Goal: Check status: Check status

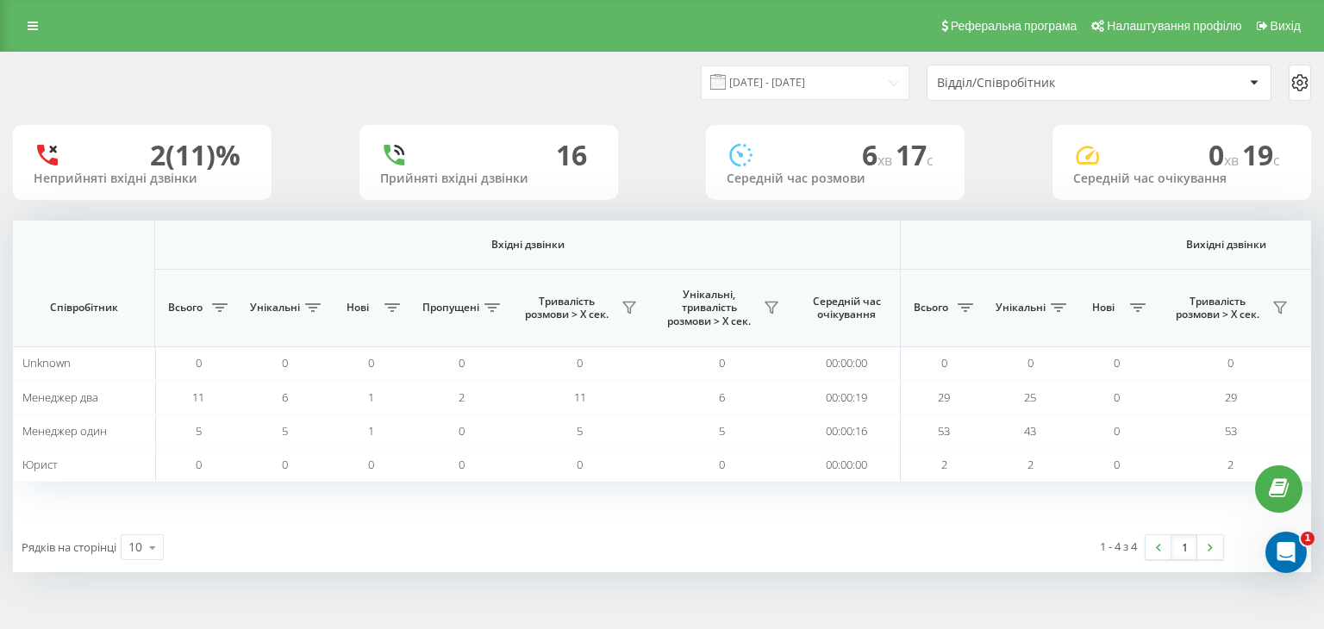
scroll to position [0, 1107]
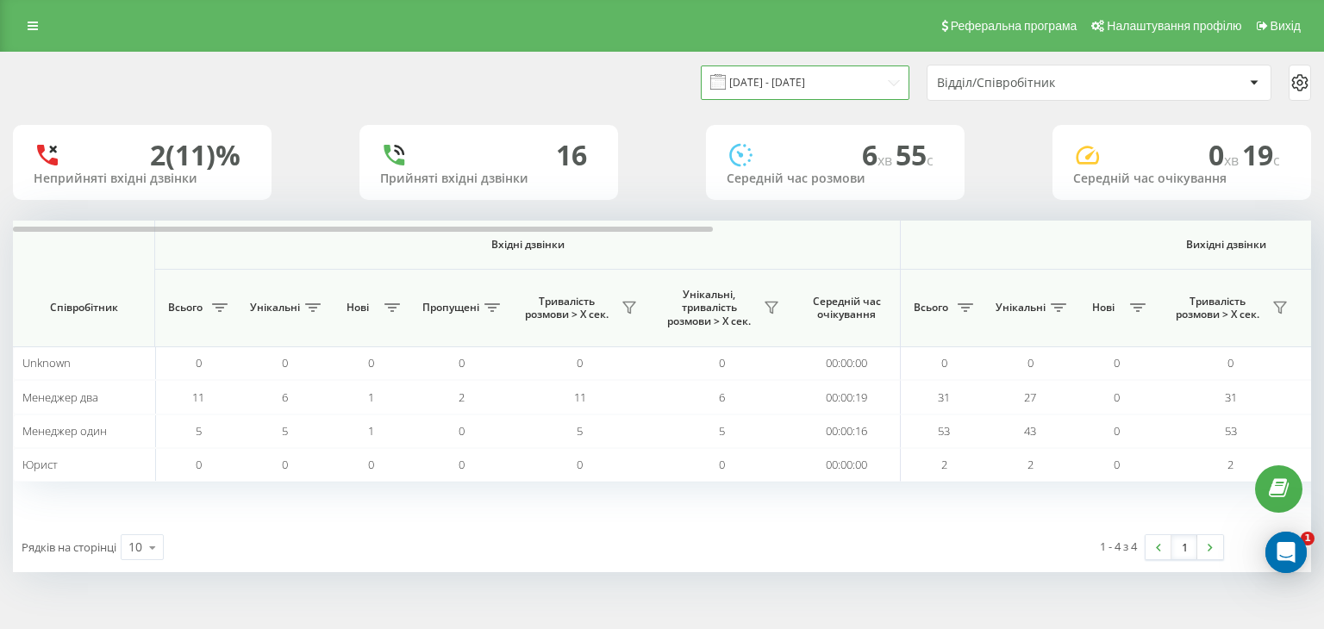
click at [854, 74] on input "[DATE] - [DATE]" at bounding box center [805, 83] width 209 height 34
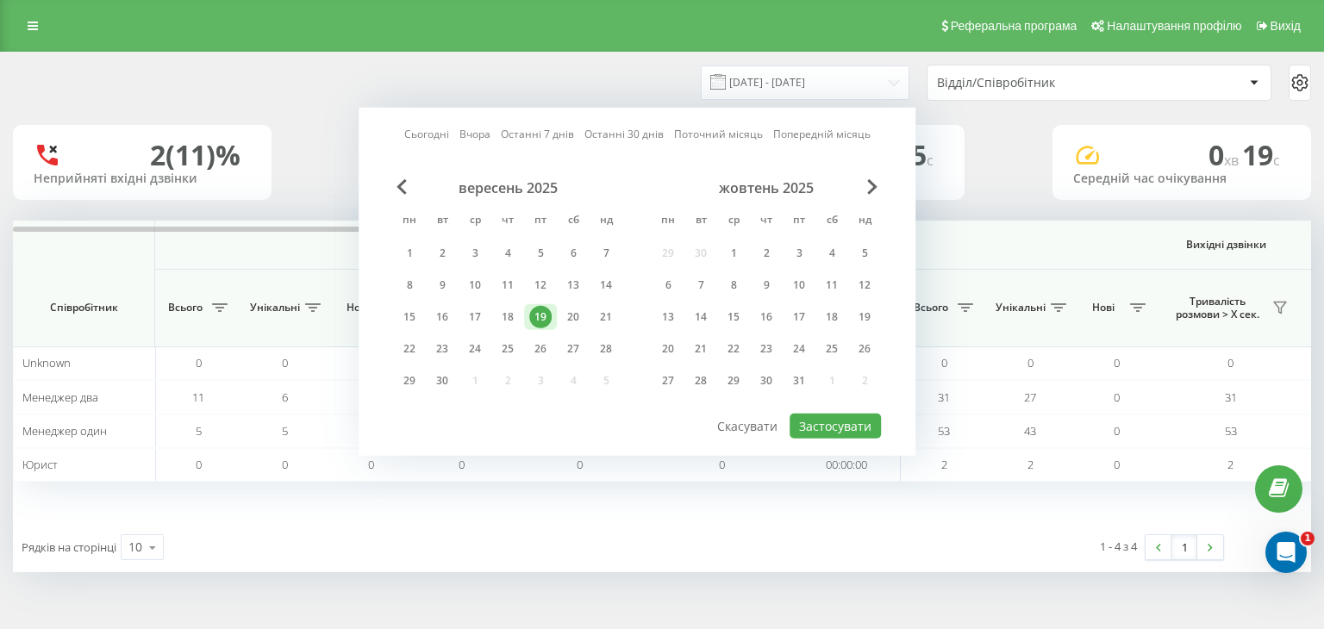
click at [431, 127] on link "Сьогодні" at bounding box center [426, 134] width 45 height 16
click at [852, 421] on button "Застосувати" at bounding box center [835, 426] width 91 height 25
type input "[DATE] - [DATE]"
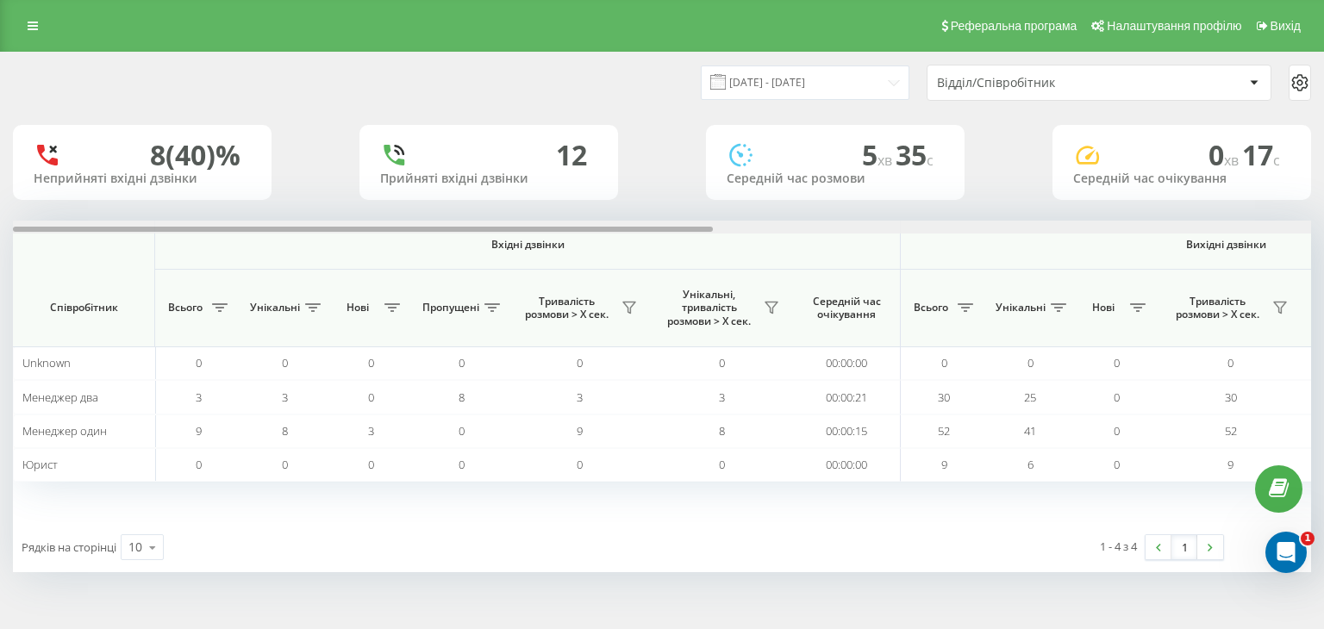
scroll to position [0, 1107]
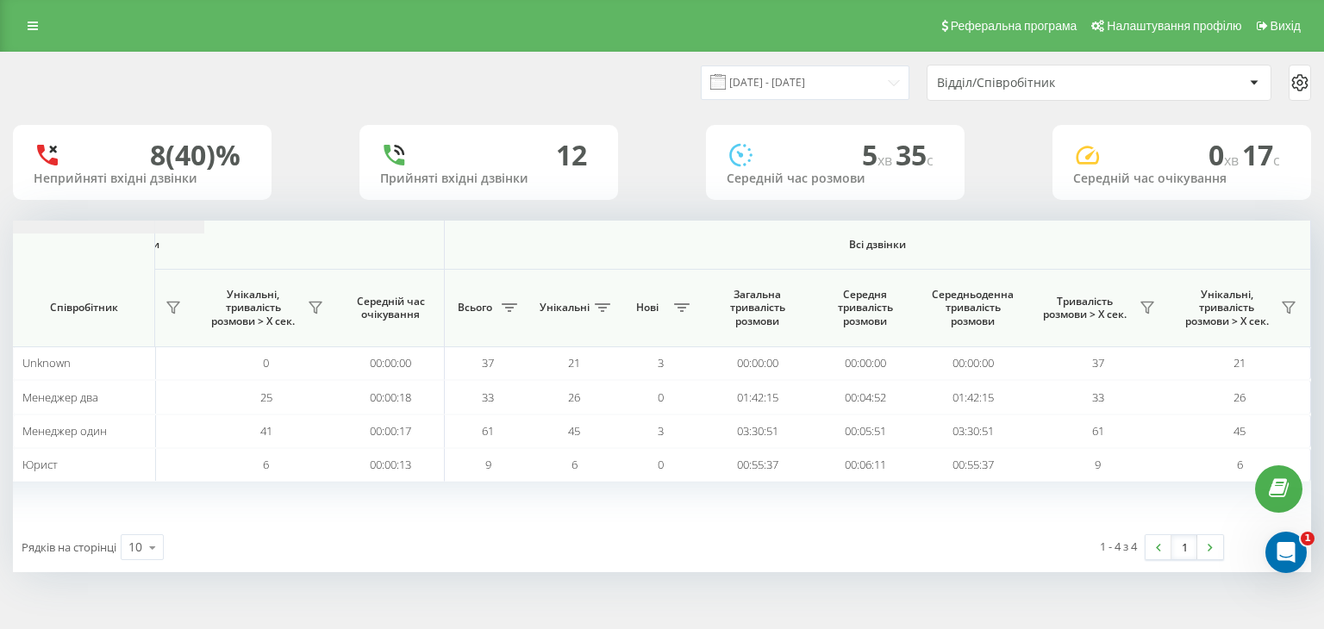
click at [1148, 303] on icon at bounding box center [1147, 308] width 12 height 11
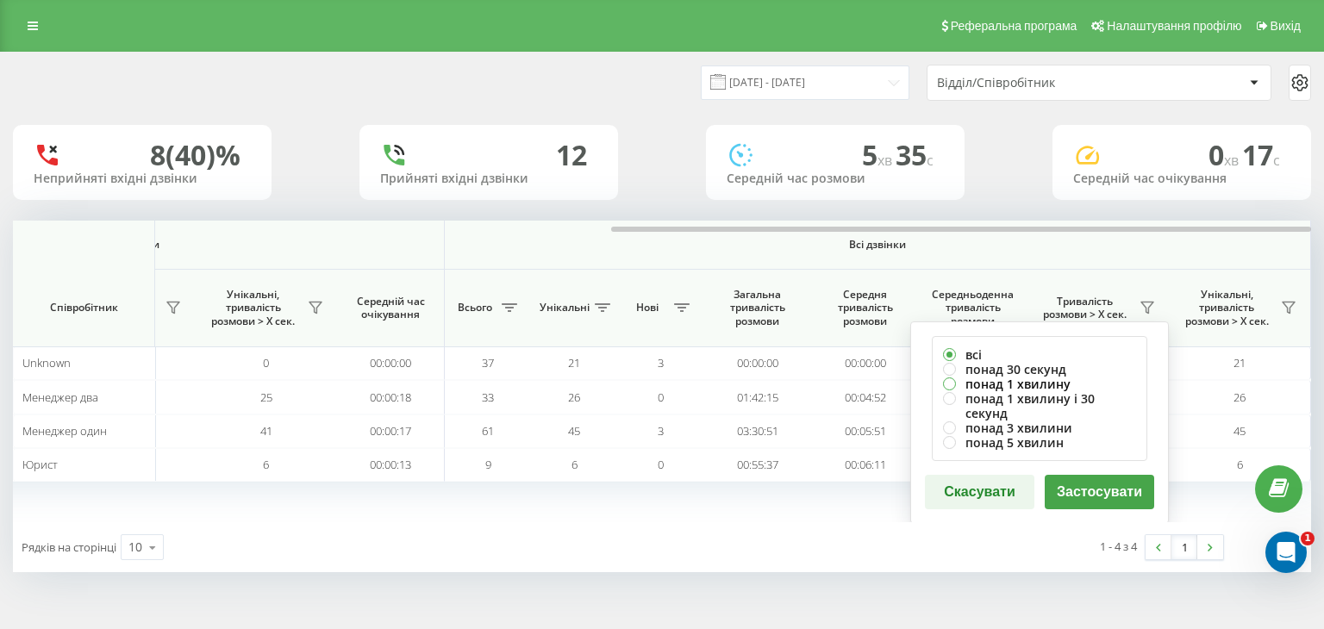
click at [1062, 382] on label "понад 1 хвилину" at bounding box center [1039, 384] width 193 height 15
radio input "true"
click at [1127, 475] on button "Застосувати" at bounding box center [1099, 492] width 109 height 34
